Goal: Information Seeking & Learning: Learn about a topic

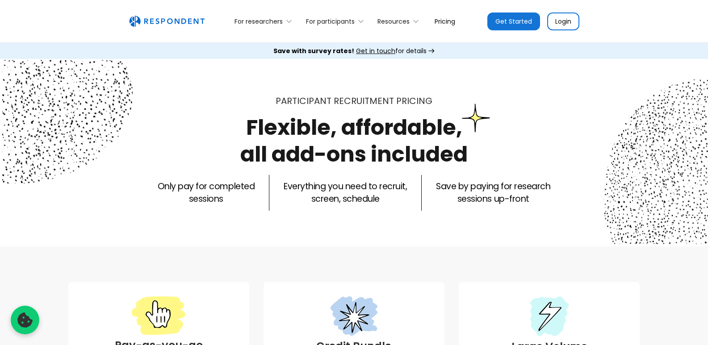
click at [440, 21] on link "Pricing" at bounding box center [445, 21] width 35 height 21
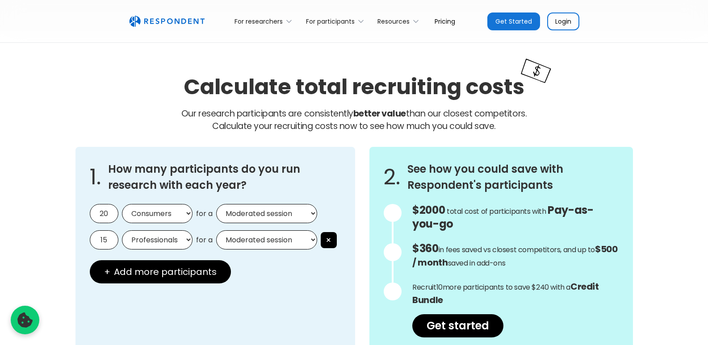
scroll to position [759, 0]
